Goal: Information Seeking & Learning: Learn about a topic

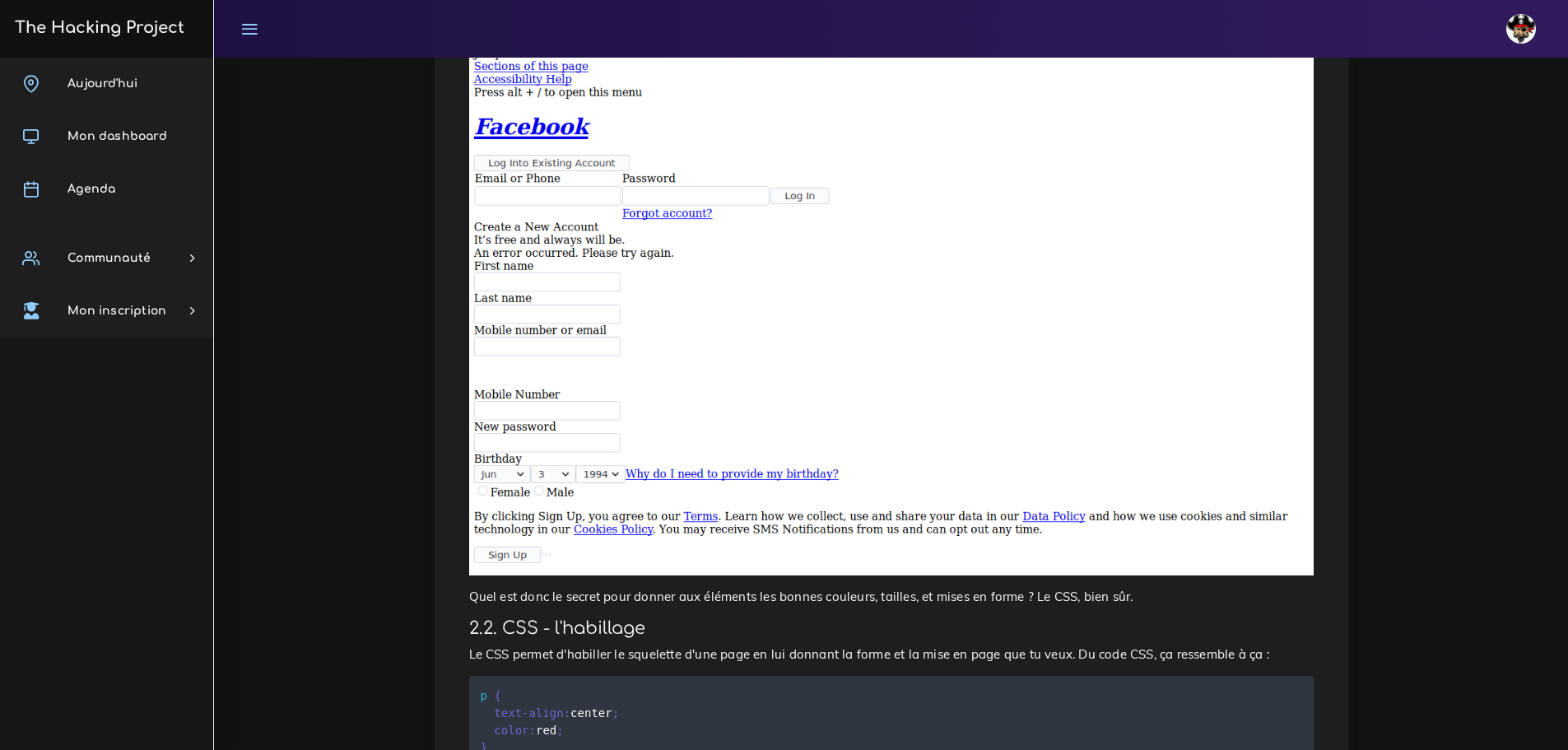
scroll to position [1694, 0]
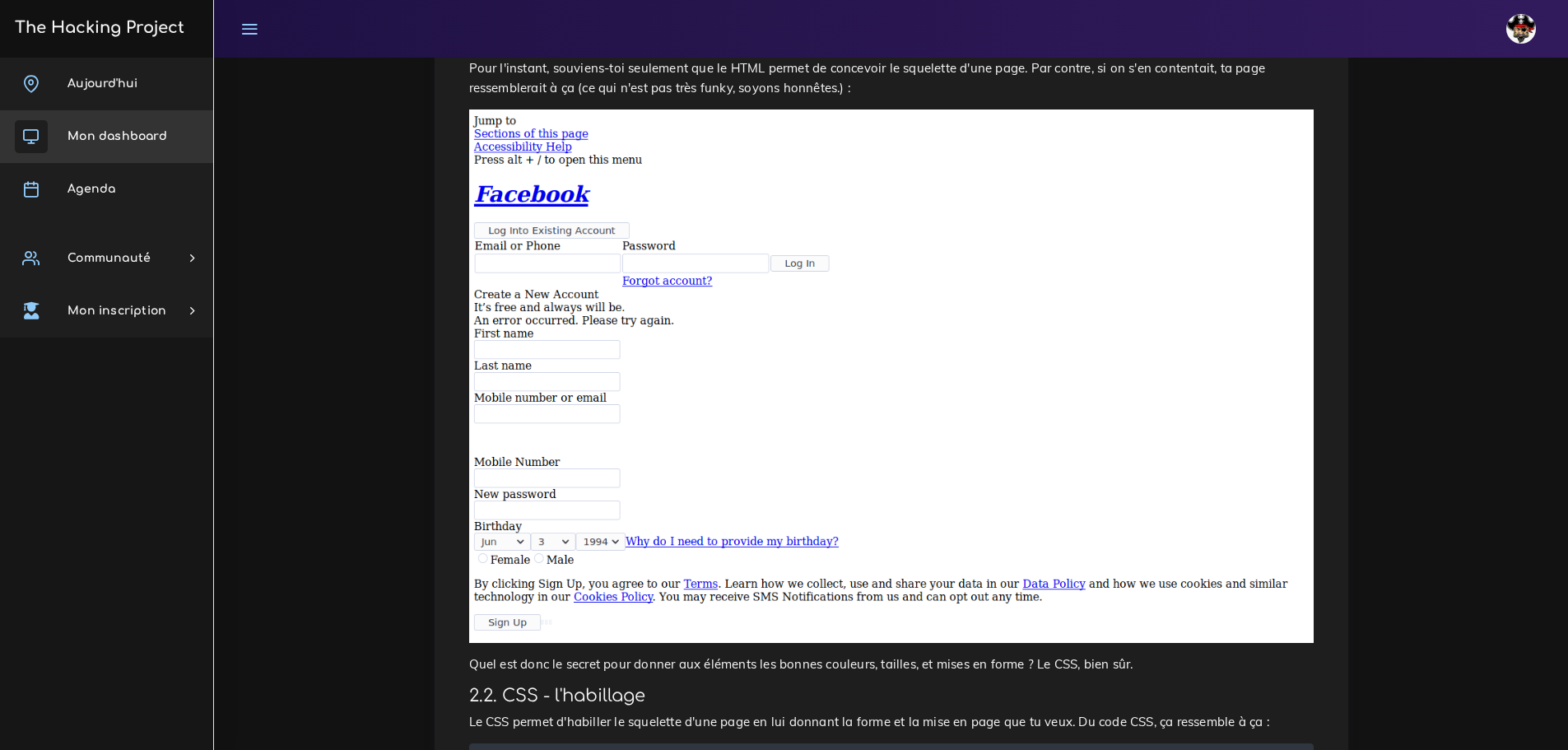
click at [97, 155] on link "Mon dashboard" at bounding box center [106, 137] width 213 height 53
click at [111, 173] on link "Agenda" at bounding box center [106, 189] width 213 height 53
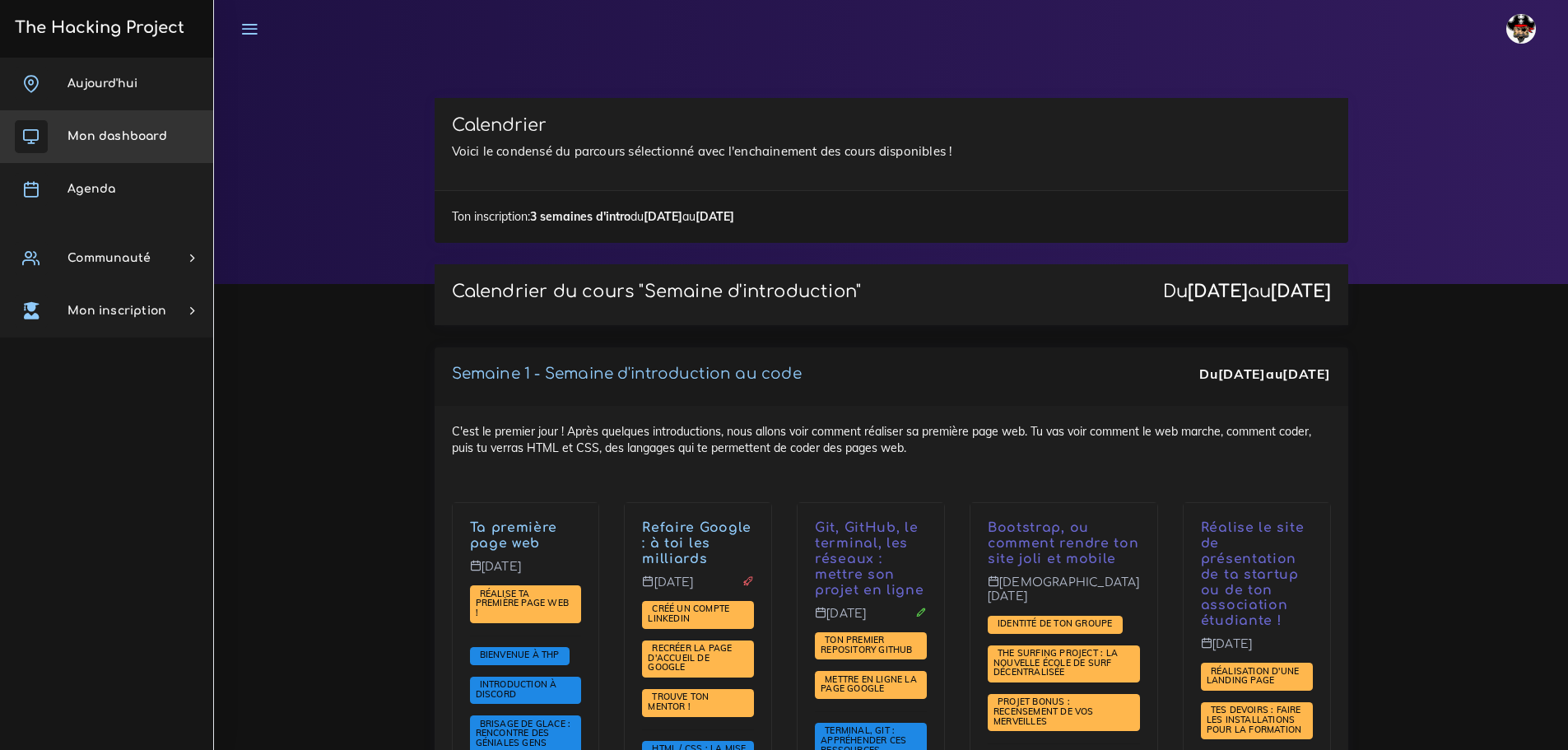
click at [111, 146] on link "Mon dashboard" at bounding box center [106, 137] width 213 height 53
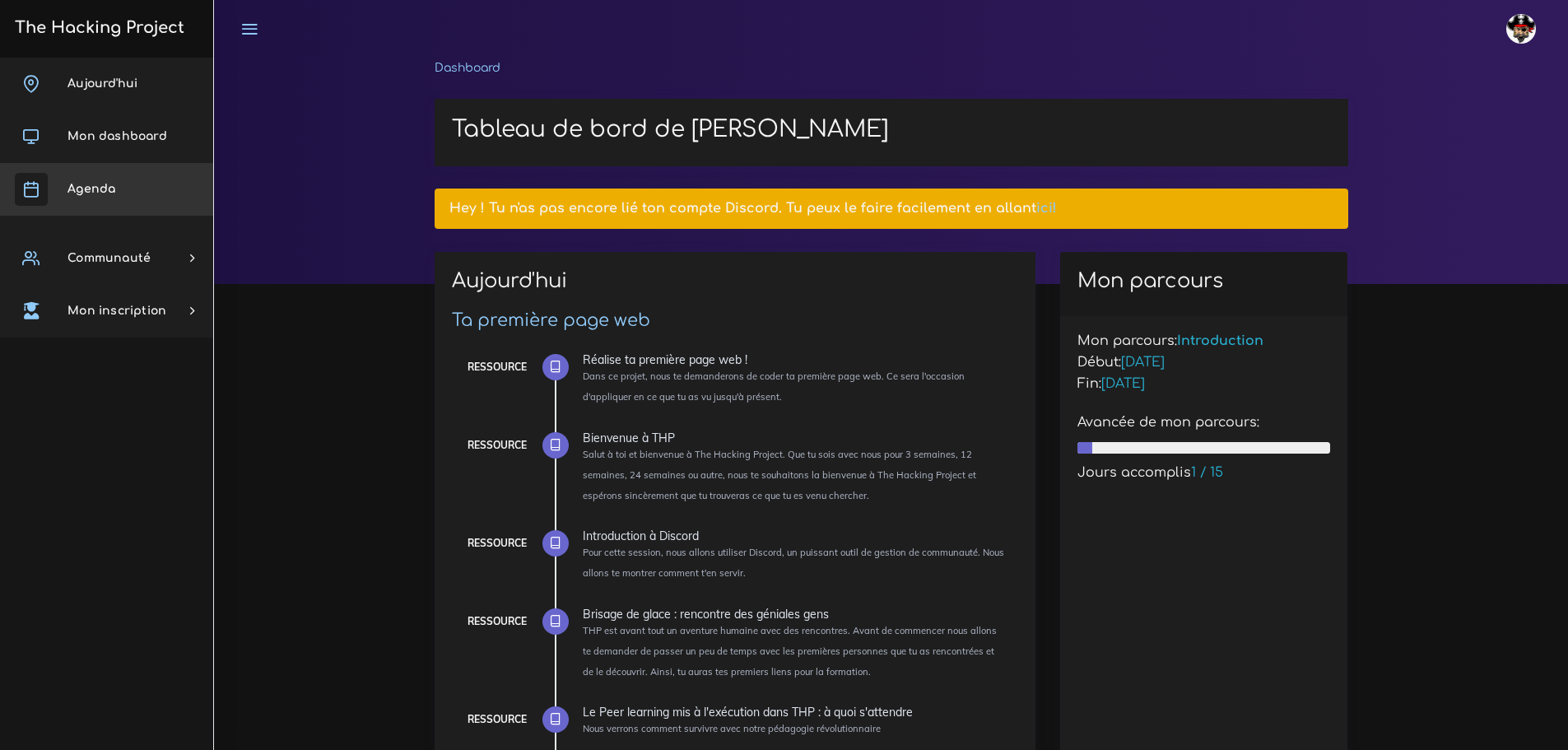
click at [122, 190] on link "Agenda" at bounding box center [106, 189] width 213 height 53
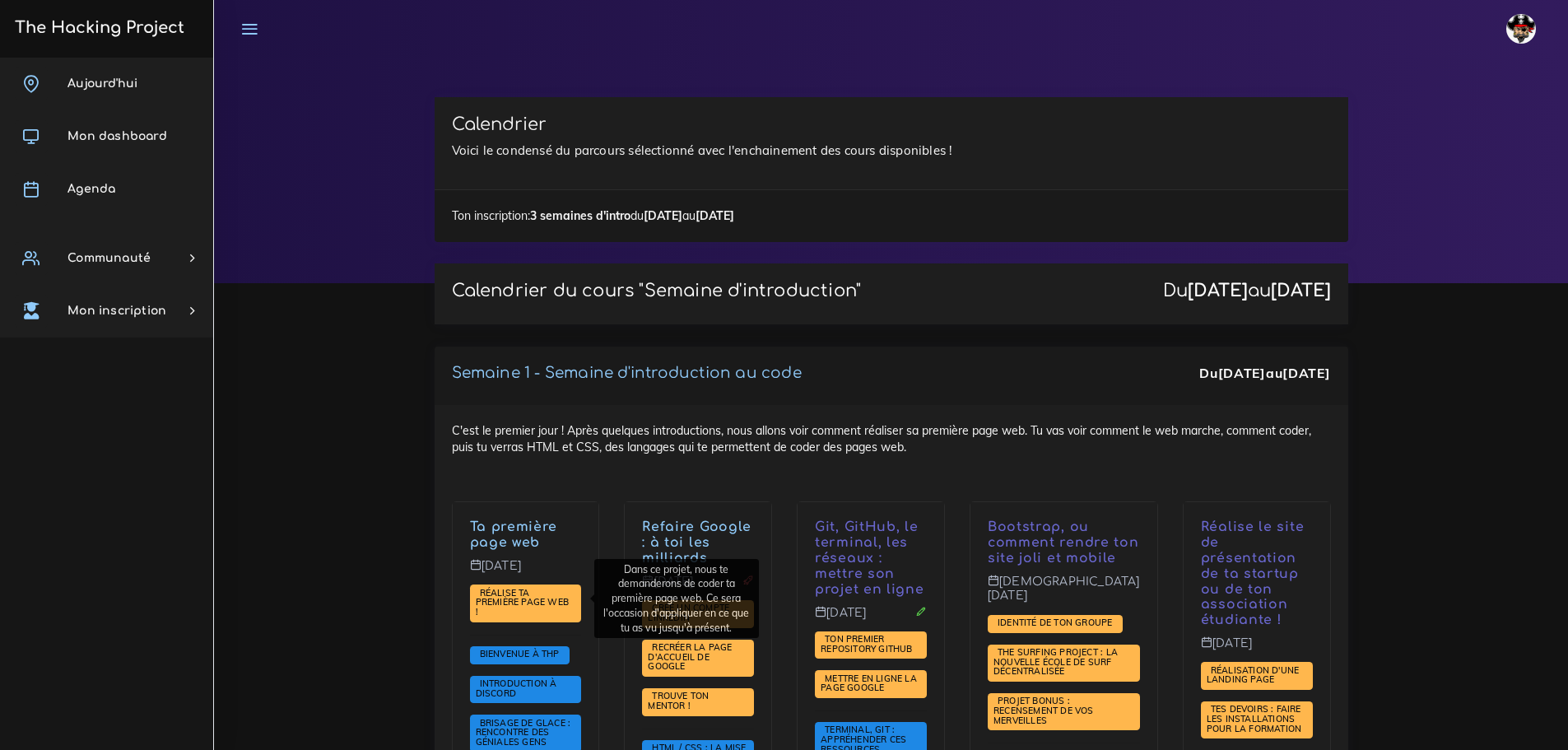
scroll to position [411, 0]
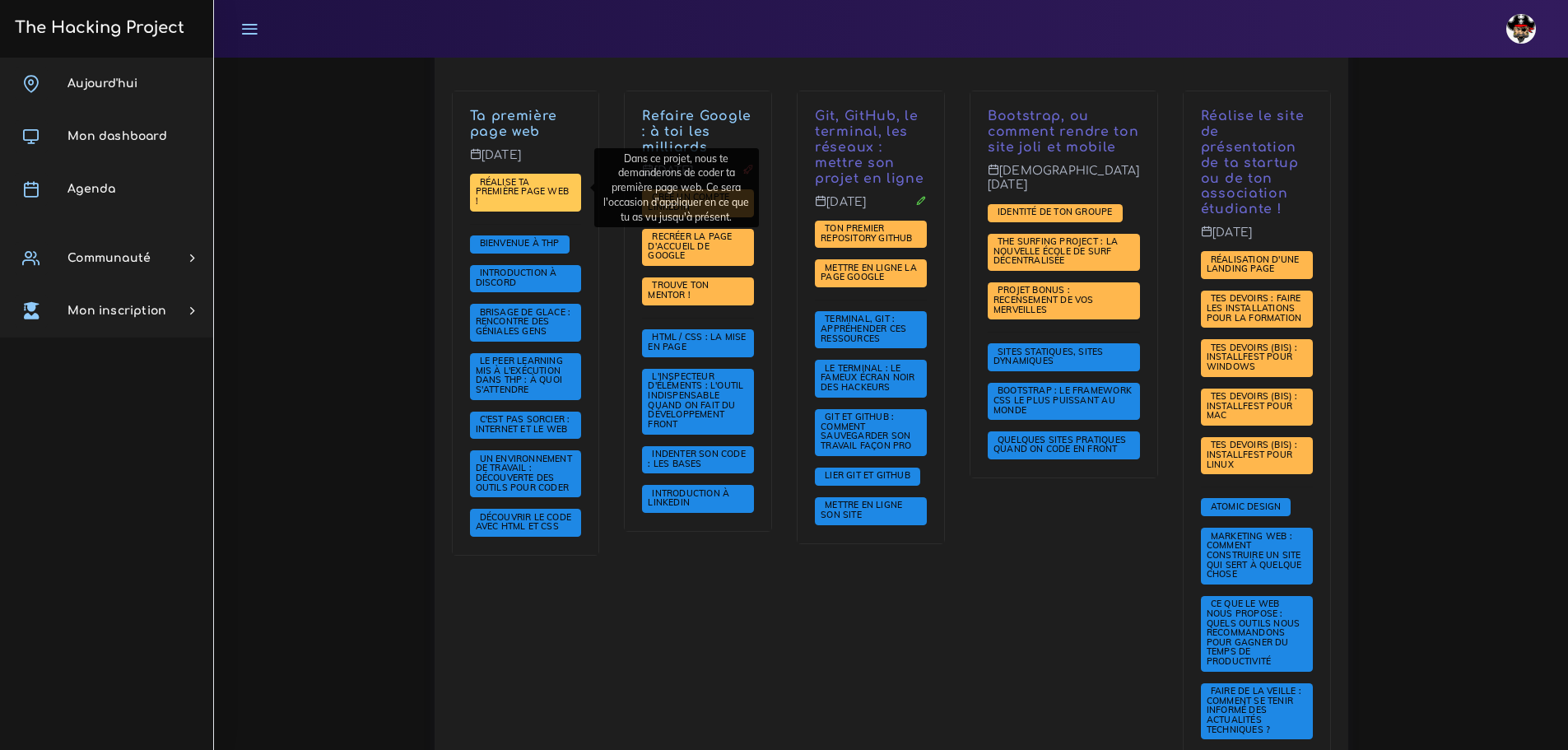
click at [516, 178] on span "Réalise ta première page web !" at bounding box center [522, 192] width 93 height 31
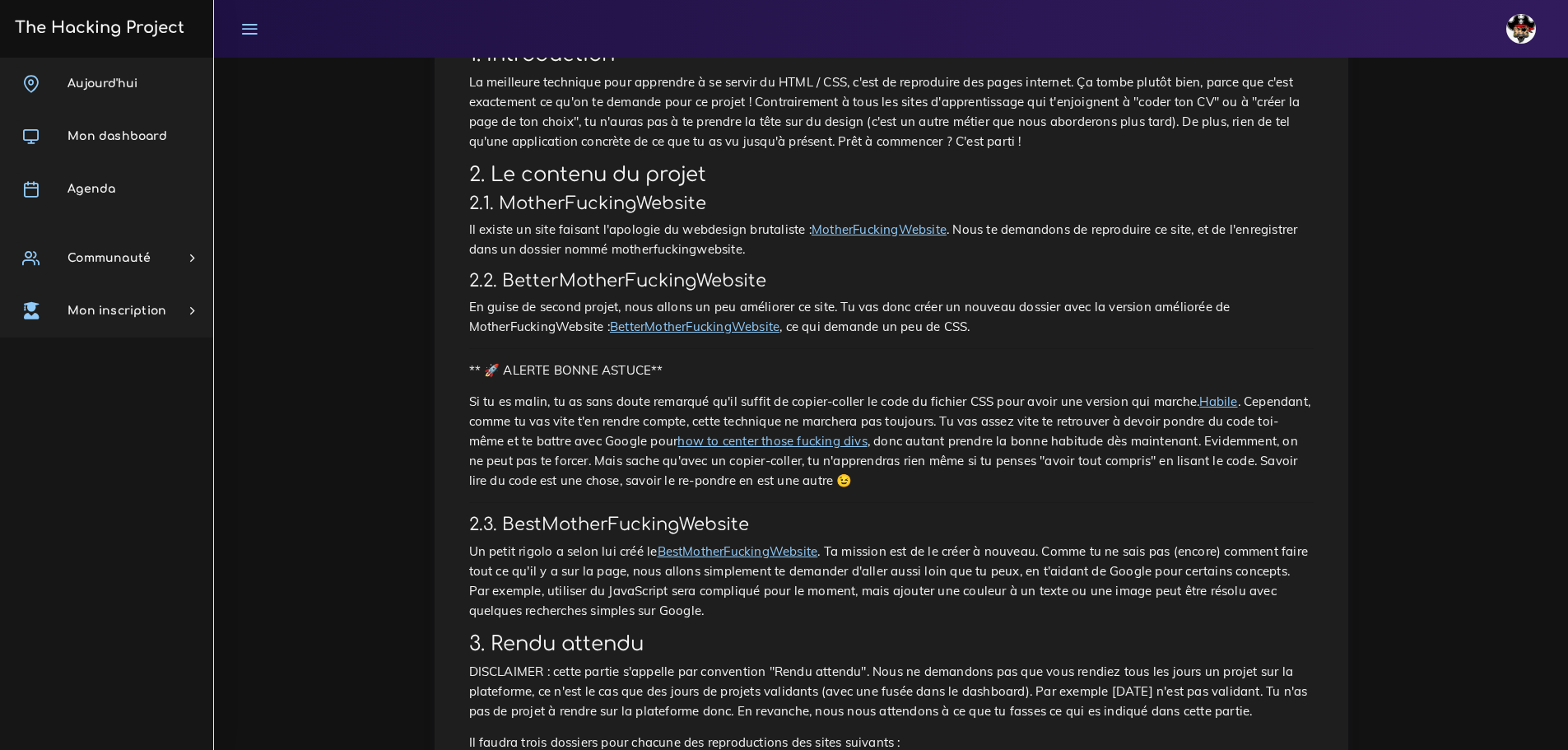
scroll to position [165, 0]
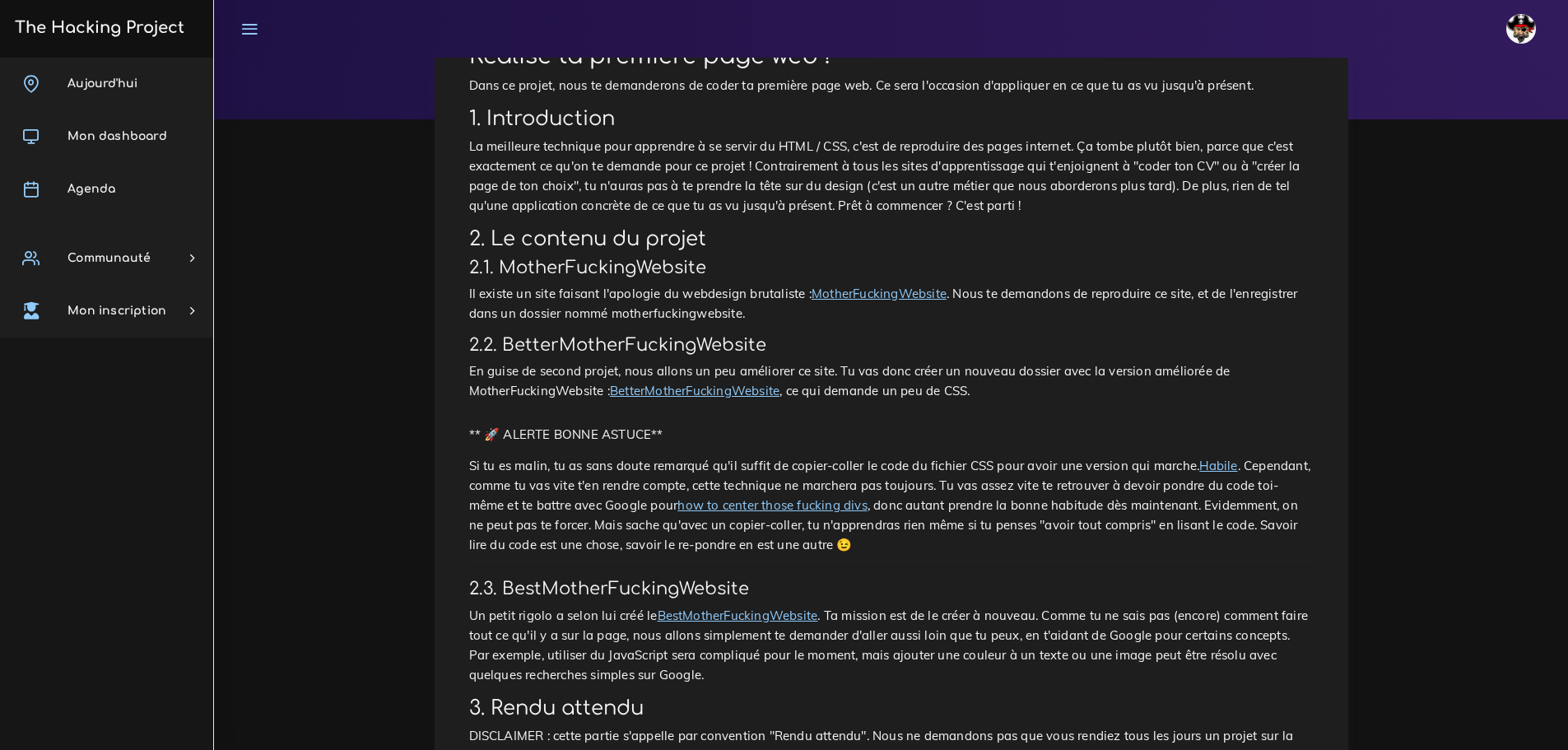
click at [852, 290] on link "MotherFuckingWebsite" at bounding box center [879, 294] width 135 height 15
